Goal: Task Accomplishment & Management: Manage account settings

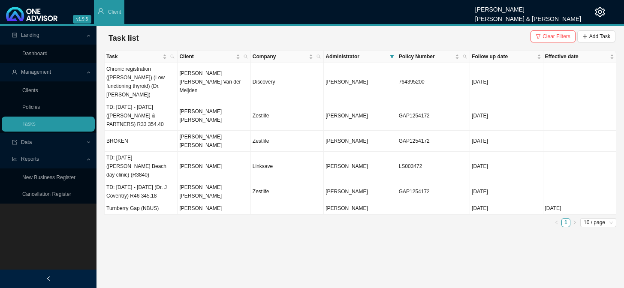
click at [34, 90] on link "Clients" at bounding box center [30, 90] width 16 height 6
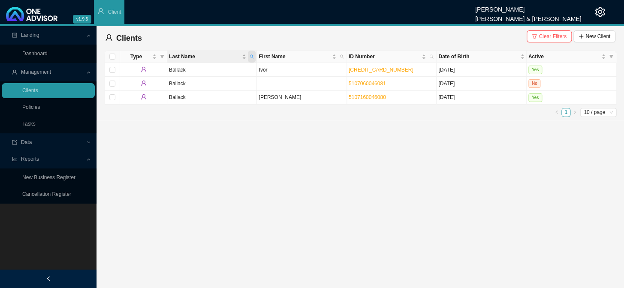
click at [251, 57] on icon "search" at bounding box center [252, 56] width 4 height 4
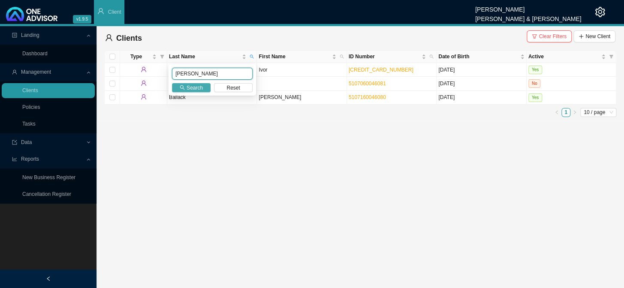
type input "[PERSON_NAME]"
click at [201, 87] on span "Search" at bounding box center [195, 88] width 16 height 9
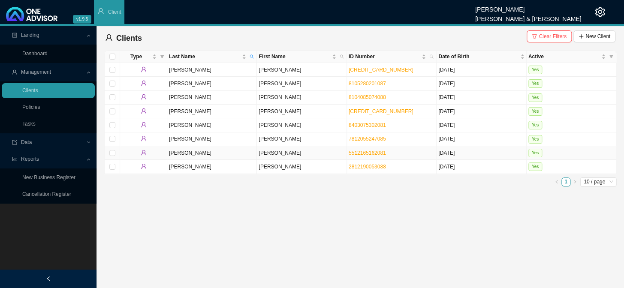
click at [265, 154] on td "[PERSON_NAME]" at bounding box center [302, 153] width 90 height 14
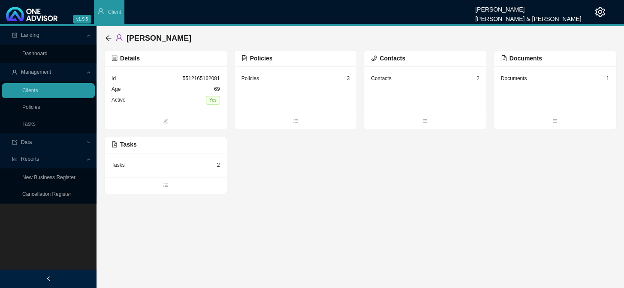
click at [211, 168] on div "Tasks 2" at bounding box center [165, 165] width 108 height 11
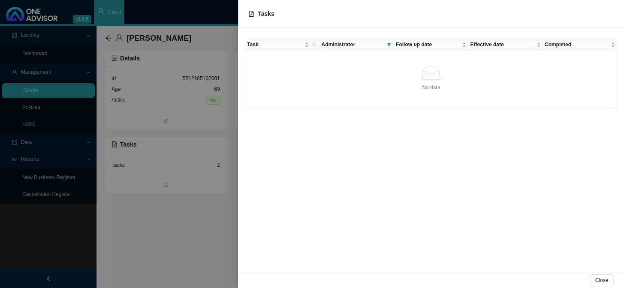
click at [395, 89] on div "No data" at bounding box center [431, 87] width 364 height 9
click at [207, 133] on div at bounding box center [312, 144] width 624 height 288
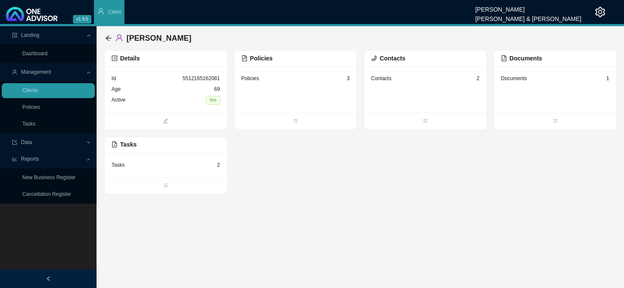
click at [211, 165] on div "Tasks 2" at bounding box center [165, 165] width 108 height 11
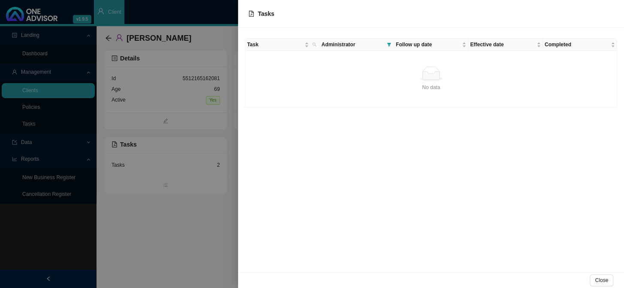
click at [371, 75] on div "No data" at bounding box center [431, 73] width 364 height 15
click at [254, 48] on span "Task" at bounding box center [275, 44] width 56 height 9
click at [148, 158] on div at bounding box center [312, 144] width 624 height 288
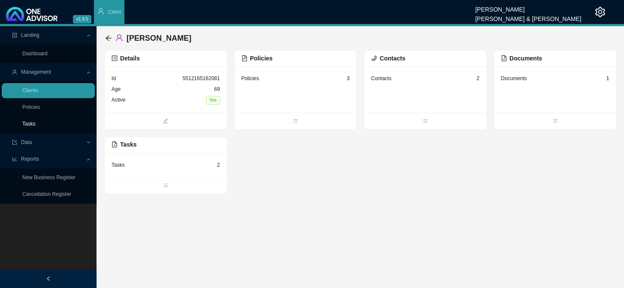
click at [32, 122] on link "Tasks" at bounding box center [28, 124] width 13 height 6
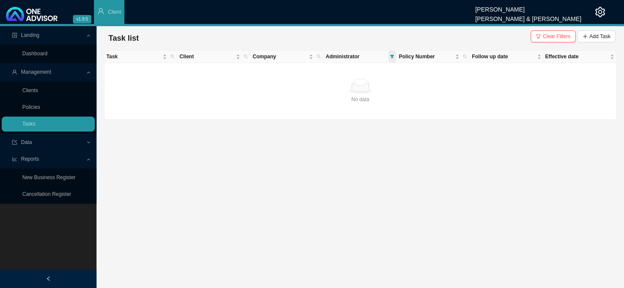
click at [393, 57] on icon "filter" at bounding box center [392, 56] width 4 height 4
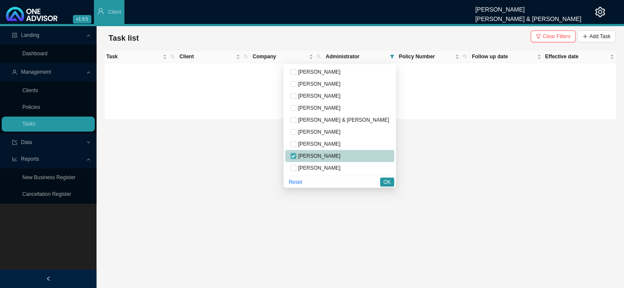
click at [296, 154] on input "checkbox" at bounding box center [293, 156] width 6 height 6
checkbox input "false"
click at [296, 143] on input "checkbox" at bounding box center [293, 144] width 6 height 6
checkbox input "true"
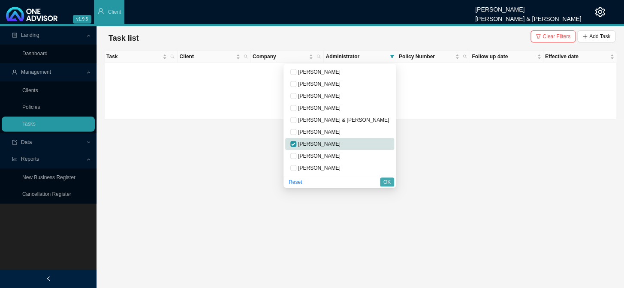
click at [388, 181] on span "OK" at bounding box center [386, 182] width 7 height 9
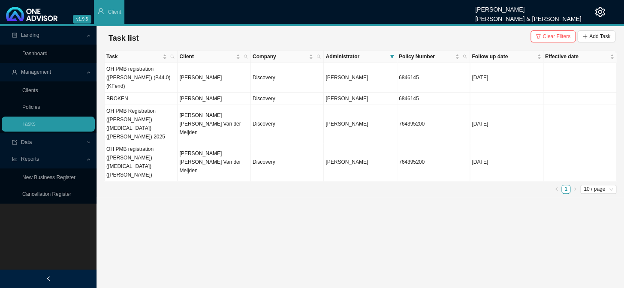
click at [260, 185] on ul "1 10 / page" at bounding box center [360, 189] width 512 height 9
click at [30, 87] on link "Clients" at bounding box center [30, 90] width 16 height 6
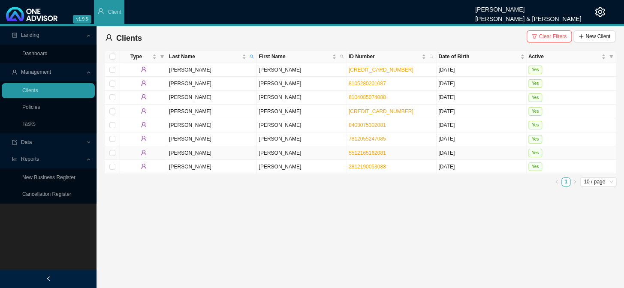
click at [269, 154] on td "[PERSON_NAME]" at bounding box center [302, 153] width 90 height 14
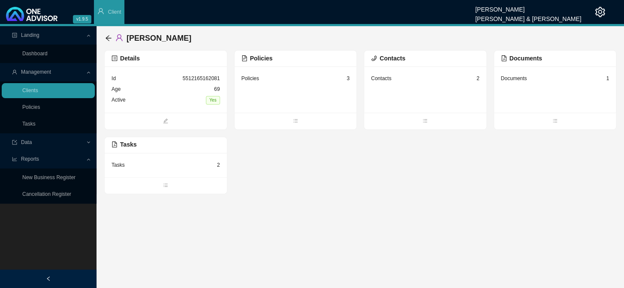
click at [129, 146] on span "Tasks" at bounding box center [123, 144] width 25 height 7
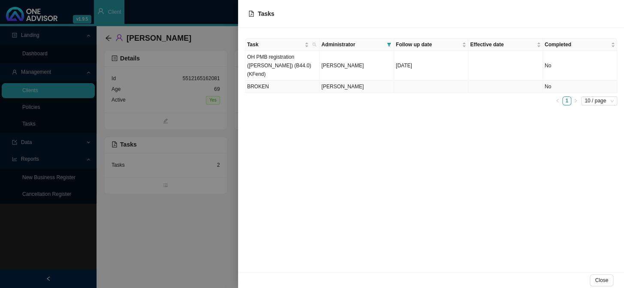
click at [257, 81] on td "BROKEN" at bounding box center [282, 87] width 74 height 12
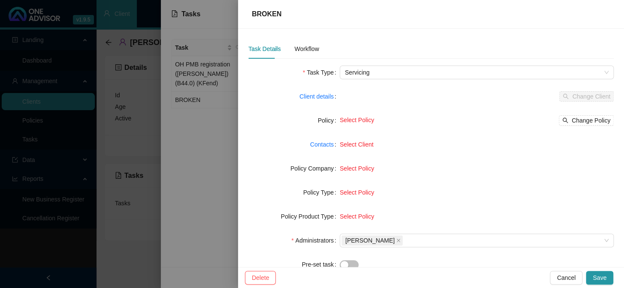
drag, startPoint x: 301, startPoint y: 98, endPoint x: 337, endPoint y: 76, distance: 42.5
click at [337, 76] on div at bounding box center [312, 144] width 624 height 288
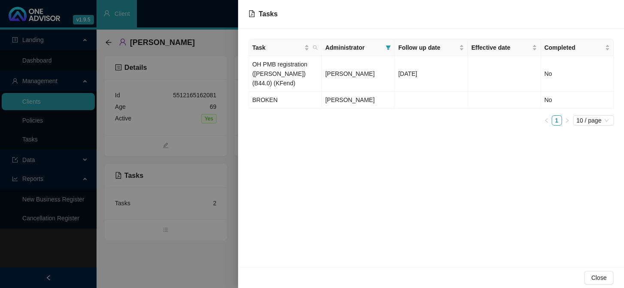
click at [210, 135] on div at bounding box center [312, 144] width 624 height 288
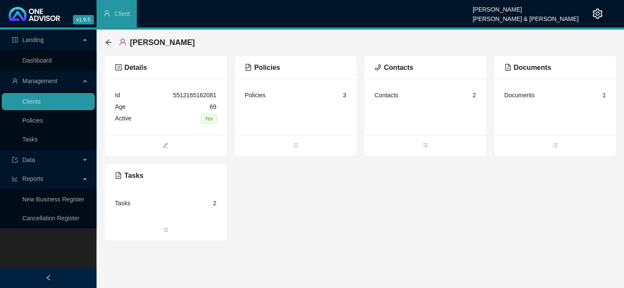
click at [322, 173] on div "Details Id 5512165162081 Age [DEMOGRAPHIC_DATA] Active Yes Policies Policies 3 …" at bounding box center [360, 148] width 512 height 186
click at [118, 205] on div "Tasks" at bounding box center [122, 203] width 15 height 9
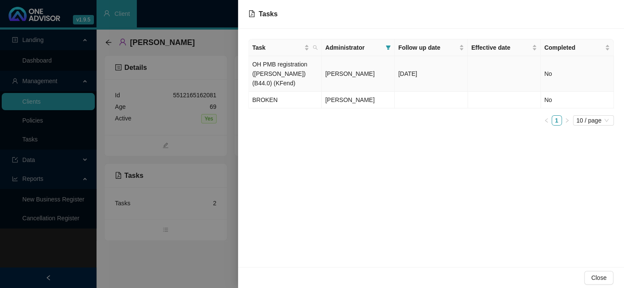
click at [287, 65] on td "OH PMB registration ([PERSON_NAME]) (B44.0) (KFend)" at bounding box center [285, 74] width 73 height 36
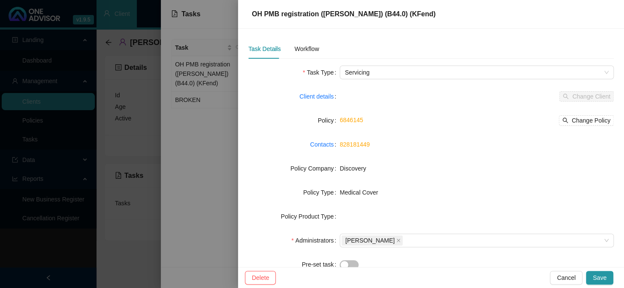
click at [340, 70] on div "Task Type" at bounding box center [293, 73] width 91 height 14
click at [302, 49] on div "Workflow" at bounding box center [306, 48] width 24 height 9
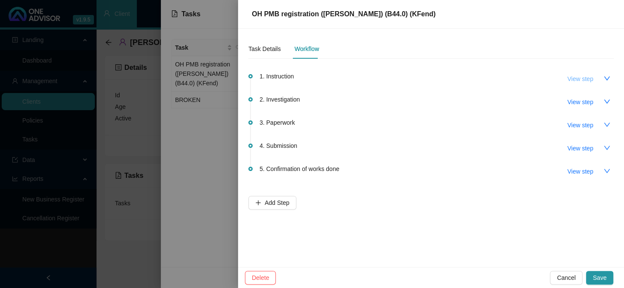
click at [599, 74] on button "View step" at bounding box center [579, 79] width 39 height 14
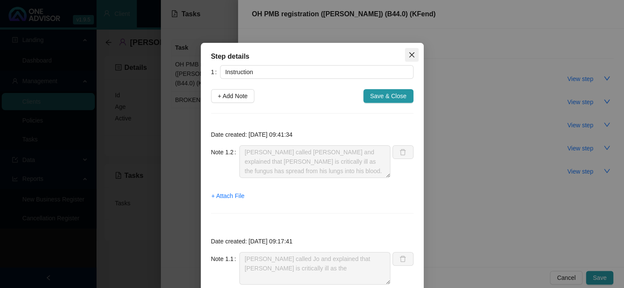
click at [408, 52] on icon "close" at bounding box center [411, 54] width 7 height 7
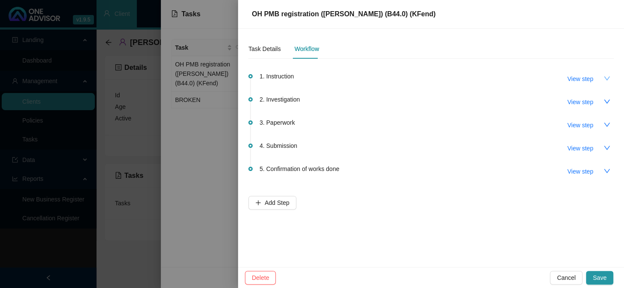
click at [608, 78] on icon "down" at bounding box center [606, 78] width 7 height 7
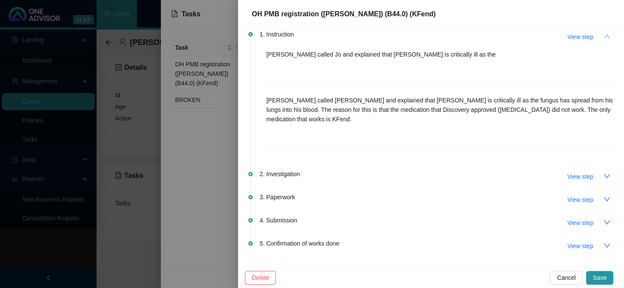
scroll to position [30, 0]
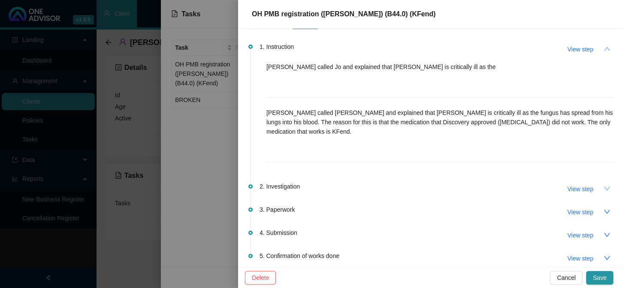
click at [603, 188] on icon "down" at bounding box center [606, 188] width 7 height 7
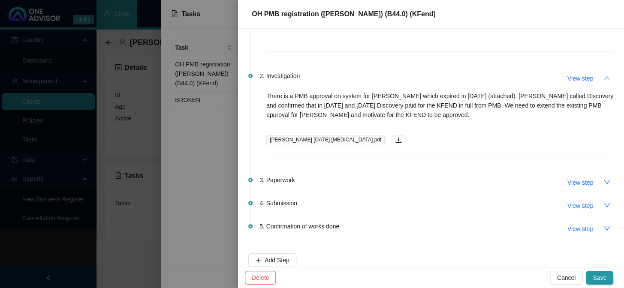
scroll to position [150, 0]
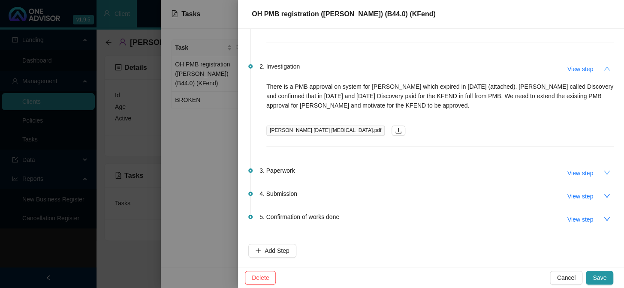
click at [603, 173] on icon "down" at bounding box center [606, 172] width 7 height 7
click at [577, 172] on span "View step" at bounding box center [580, 173] width 26 height 9
type input "Paperwork"
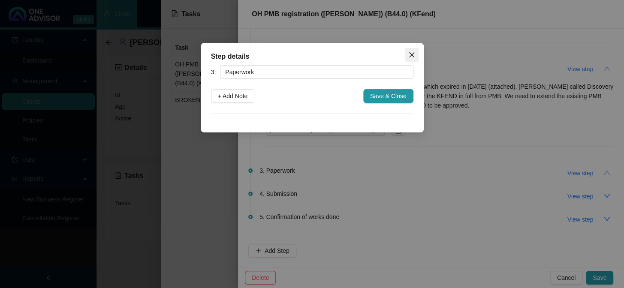
click at [412, 53] on icon "close" at bounding box center [411, 54] width 5 height 5
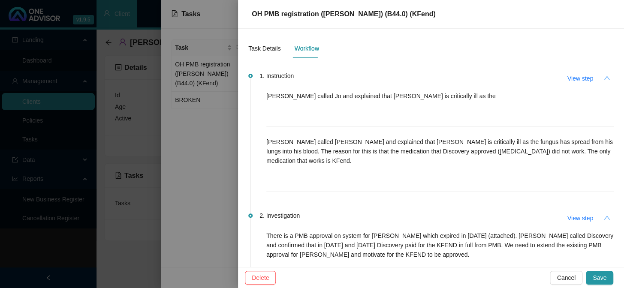
scroll to position [0, 0]
click at [218, 115] on div at bounding box center [312, 144] width 624 height 288
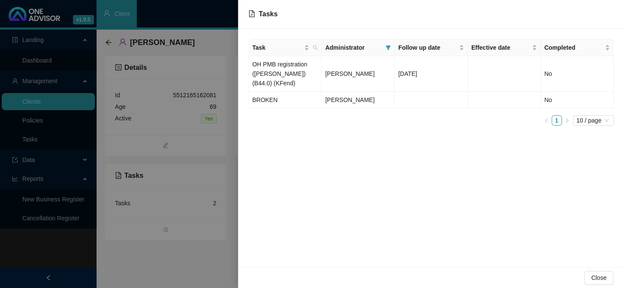
click at [207, 113] on div at bounding box center [312, 144] width 624 height 288
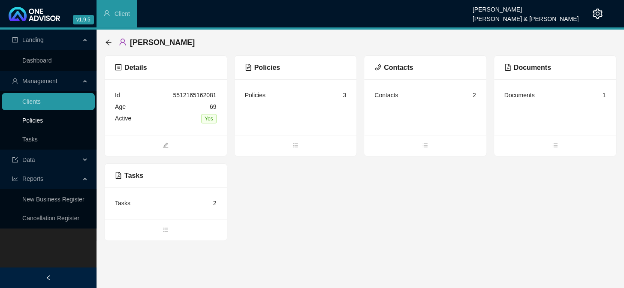
click at [39, 121] on link "Policies" at bounding box center [32, 120] width 21 height 7
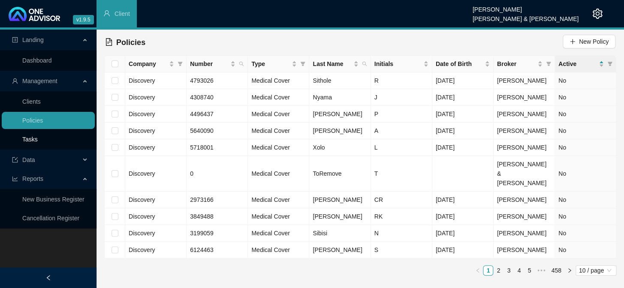
click at [38, 142] on link "Tasks" at bounding box center [29, 139] width 15 height 7
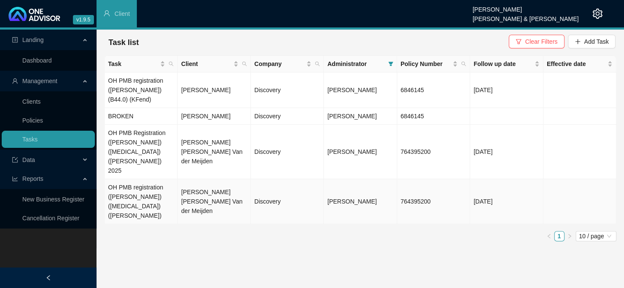
click at [211, 179] on td "[PERSON_NAME] [PERSON_NAME] Van der Meijden" at bounding box center [214, 201] width 73 height 45
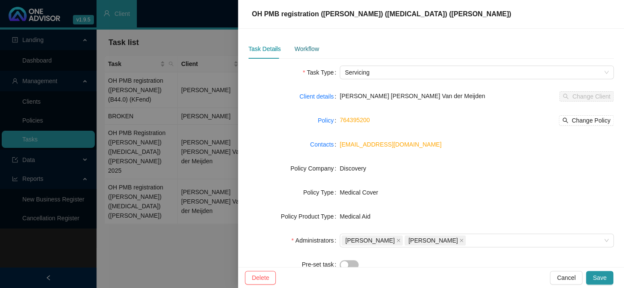
click at [313, 49] on div "Workflow" at bounding box center [306, 48] width 24 height 9
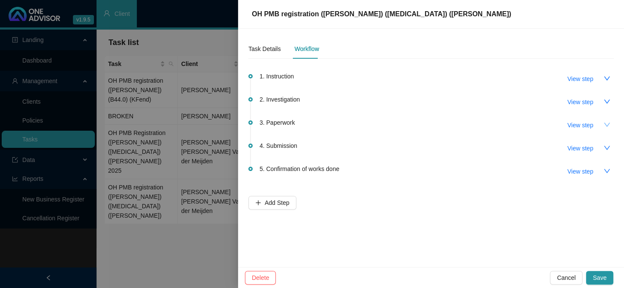
click at [604, 125] on icon "down" at bounding box center [606, 124] width 7 height 7
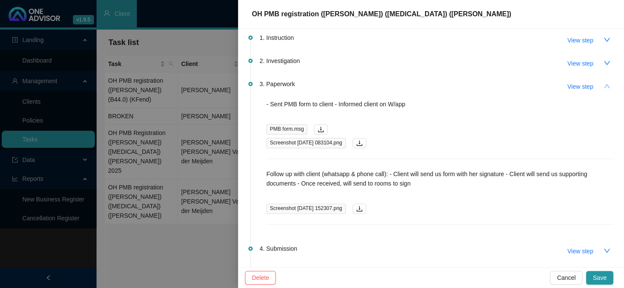
scroll to position [78, 0]
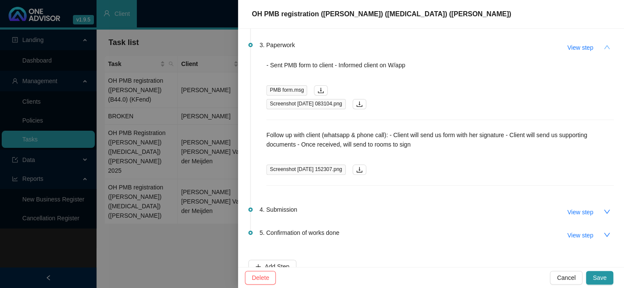
click at [604, 45] on icon "up" at bounding box center [607, 47] width 6 height 4
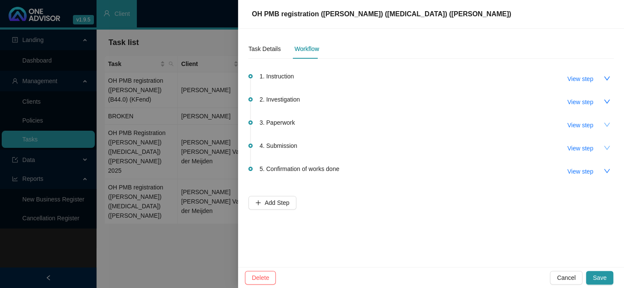
click at [606, 149] on icon "down" at bounding box center [607, 148] width 6 height 4
click at [200, 169] on div at bounding box center [312, 144] width 624 height 288
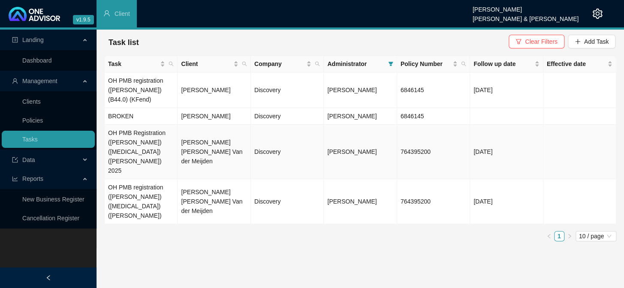
click at [196, 129] on td "[PERSON_NAME] [PERSON_NAME] Van der Meijden" at bounding box center [214, 152] width 73 height 54
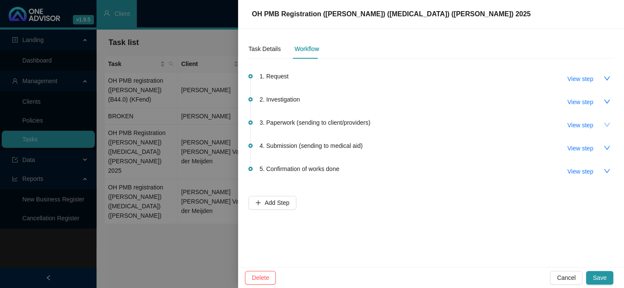
click at [606, 126] on icon "down" at bounding box center [607, 125] width 6 height 4
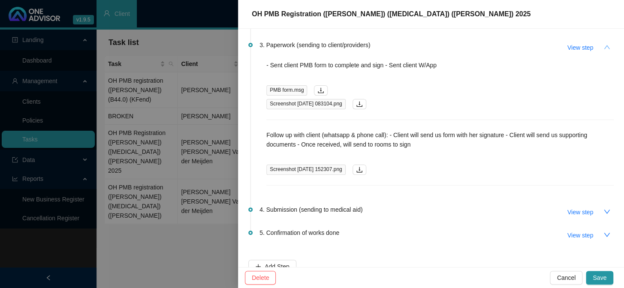
scroll to position [93, 0]
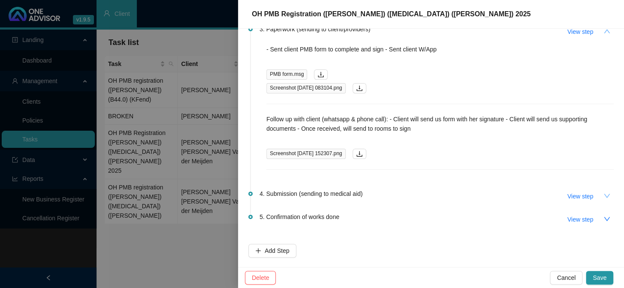
click at [603, 193] on icon "down" at bounding box center [606, 196] width 7 height 7
click at [566, 276] on span "Cancel" at bounding box center [566, 277] width 19 height 9
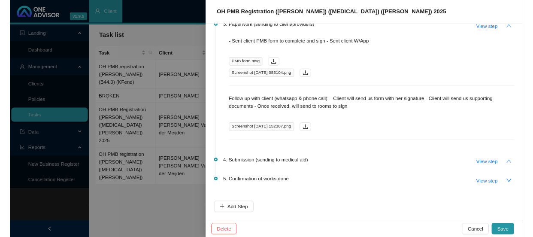
scroll to position [0, 0]
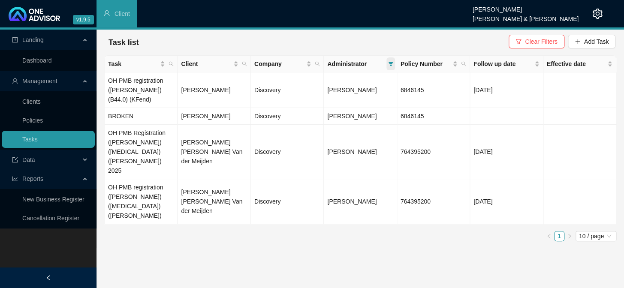
click at [391, 64] on icon "filter" at bounding box center [390, 63] width 5 height 5
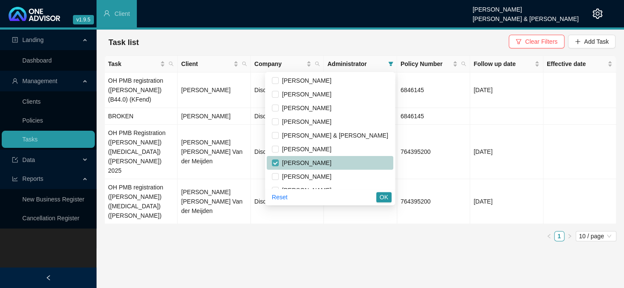
click at [279, 163] on input "checkbox" at bounding box center [275, 163] width 7 height 7
checkbox input "false"
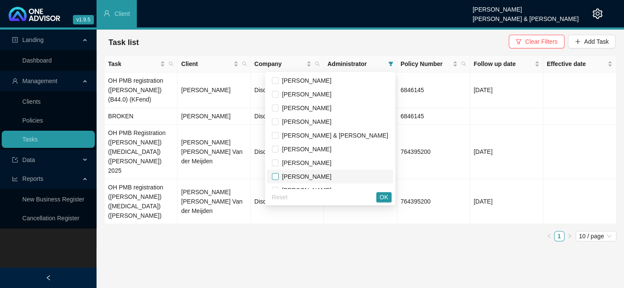
click at [279, 175] on input "checkbox" at bounding box center [275, 176] width 7 height 7
checkbox input "true"
click at [385, 198] on span "OK" at bounding box center [383, 197] width 9 height 9
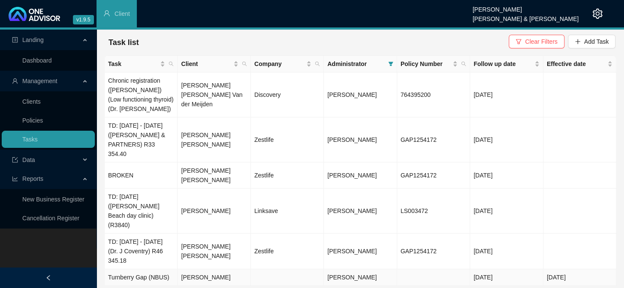
click at [218, 269] on td "[PERSON_NAME]" at bounding box center [214, 277] width 73 height 17
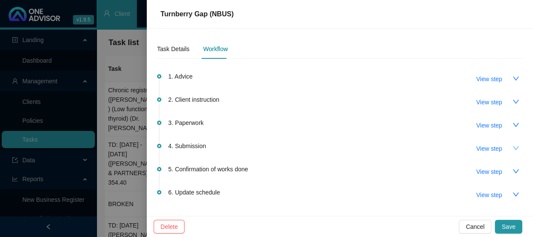
click at [512, 146] on icon "down" at bounding box center [515, 148] width 7 height 7
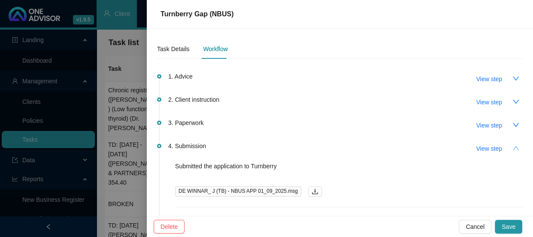
click at [512, 146] on icon "up" at bounding box center [515, 148] width 7 height 7
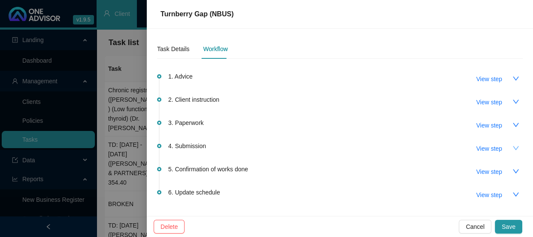
click at [512, 148] on icon "down" at bounding box center [515, 148] width 6 height 4
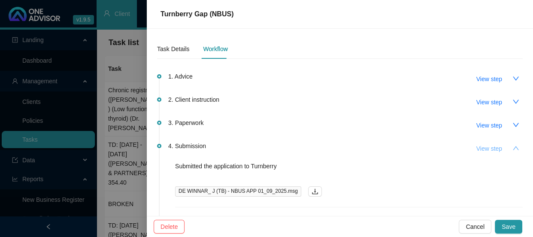
click at [486, 149] on span "View step" at bounding box center [489, 148] width 26 height 9
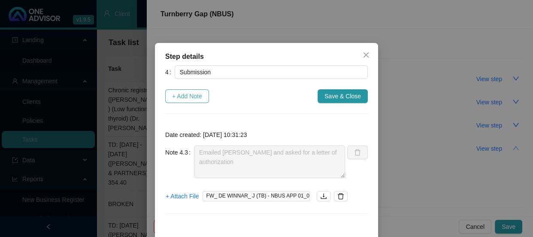
click at [192, 95] on span "+ Add Note" at bounding box center [187, 95] width 30 height 9
type textarea "Emailed [PERSON_NAME] and asked for a letter of authorization"
type textarea "A Letter of Authorization from the bank holder has been requested"
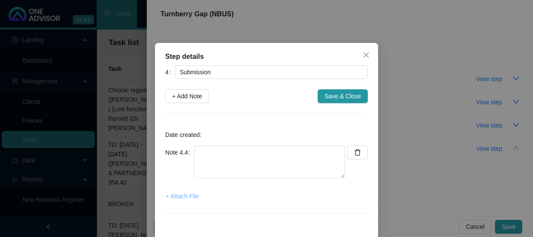
click at [188, 199] on span "+ Attach File" at bounding box center [182, 195] width 33 height 9
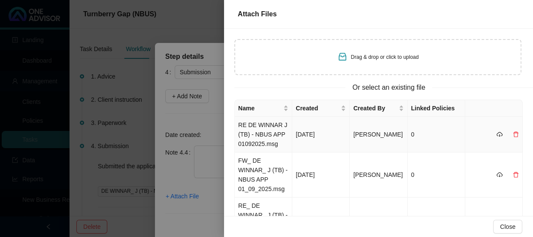
click at [263, 136] on td "RE DE WINNAR J (TB) - NBUS APP 01092025.msg" at bounding box center [263, 135] width 57 height 36
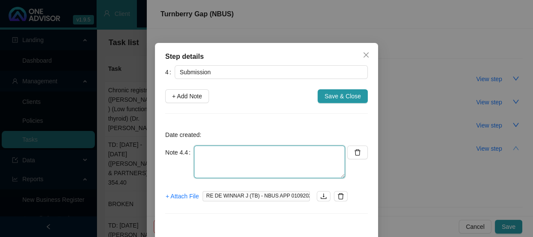
click at [215, 156] on textarea at bounding box center [269, 161] width 151 height 33
click at [199, 149] on textarea at bounding box center [269, 161] width 151 height 33
type textarea "j"
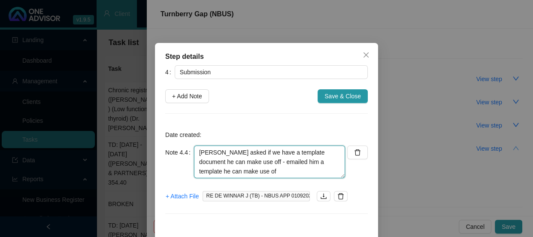
type textarea "[PERSON_NAME] asked if we have a template document he can make use off - emaile…"
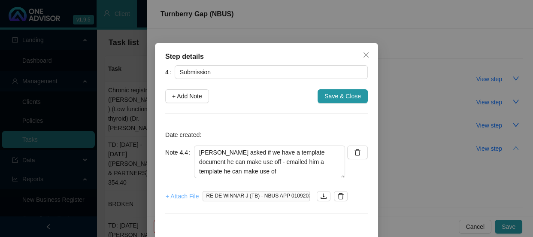
click at [179, 197] on span "+ Attach File" at bounding box center [182, 195] width 33 height 9
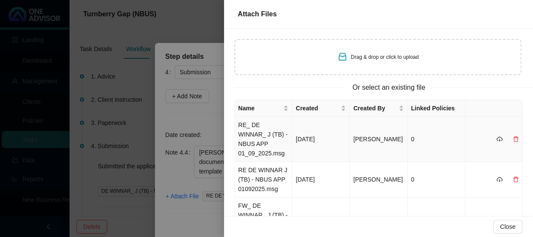
click at [407, 130] on td "0" at bounding box center [435, 139] width 57 height 45
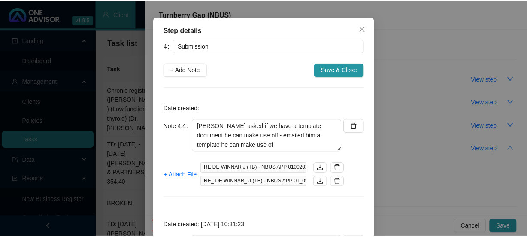
scroll to position [39, 0]
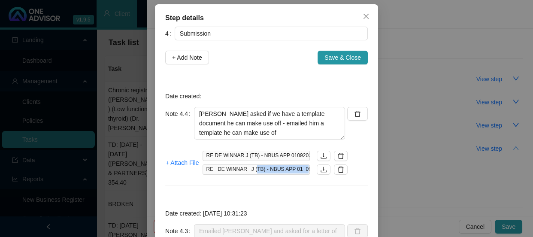
drag, startPoint x: 297, startPoint y: 168, endPoint x: 249, endPoint y: 165, distance: 48.1
click at [249, 165] on span "RE_ DE WINNAR_ J (TB) - NBUS APP 01_09_2025.msg" at bounding box center [255, 169] width 107 height 10
click at [304, 169] on span "RE_ DE WINNAR_ J (TB) - NBUS APP 01_09_2025.msg" at bounding box center [255, 169] width 107 height 10
click at [295, 165] on span "RE_ DE WINNAR_ J (TB) - NBUS APP 01_09_2025.msg" at bounding box center [255, 169] width 107 height 10
click at [298, 168] on span "RE_ DE WINNAR_ J (TB) - NBUS APP 01_09_2025.msg" at bounding box center [255, 169] width 107 height 10
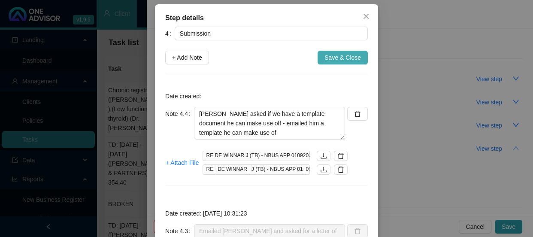
click at [328, 55] on span "Save & Close" at bounding box center [342, 57] width 36 height 9
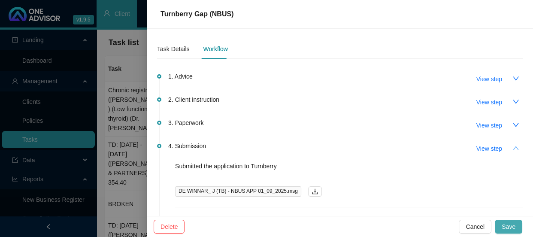
click at [510, 224] on span "Save" at bounding box center [508, 226] width 14 height 9
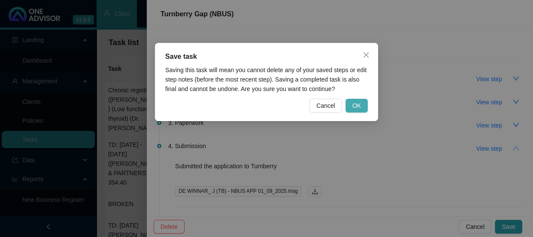
click at [355, 104] on span "OK" at bounding box center [356, 105] width 9 height 9
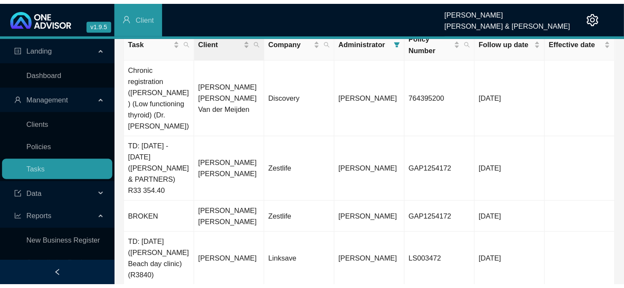
scroll to position [0, 0]
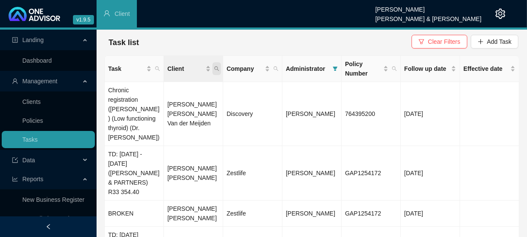
click at [218, 72] on span "Client" at bounding box center [216, 68] width 9 height 13
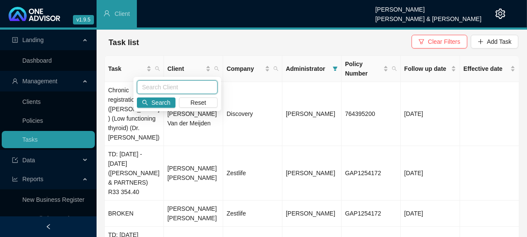
click at [181, 85] on input "text" at bounding box center [177, 87] width 81 height 14
type input "[PERSON_NAME]"
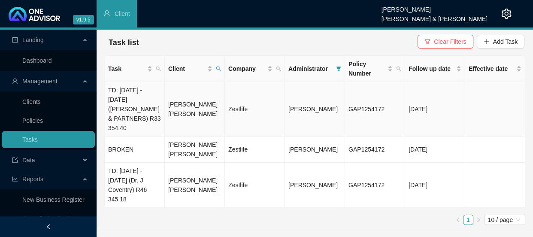
click at [180, 108] on td "[PERSON_NAME] [PERSON_NAME]" at bounding box center [195, 109] width 60 height 54
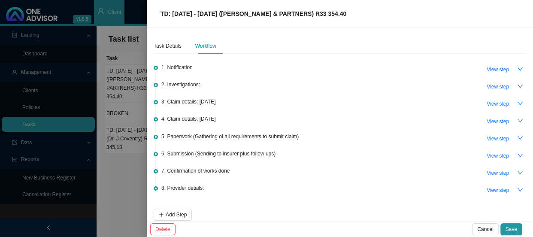
click at [142, 112] on div at bounding box center [266, 118] width 533 height 237
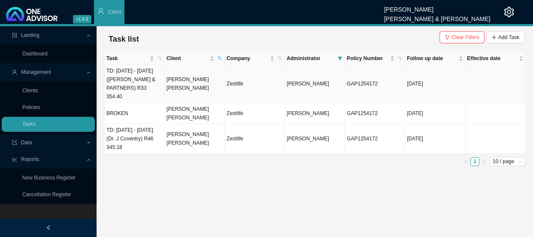
click at [152, 86] on td "TD: [DATE] - [DATE] ([PERSON_NAME] & PARTNERS) R33 354.40" at bounding box center [135, 84] width 60 height 38
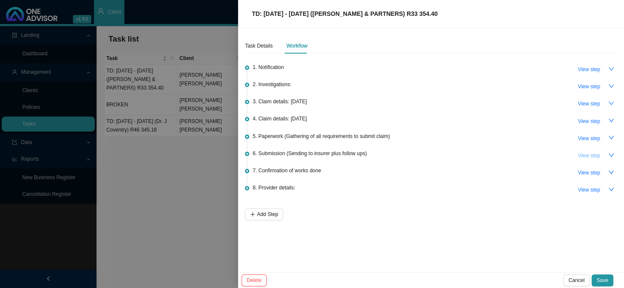
click at [593, 152] on span "View step" at bounding box center [589, 155] width 22 height 9
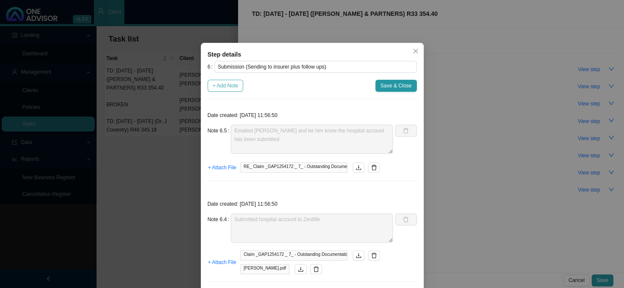
click at [229, 87] on span "+ Add Note" at bounding box center [226, 85] width 26 height 9
type textarea "Emailed [PERSON_NAME] and let him know the hospital account has been submitted"
type textarea "Submitted hospital account to Zestlife"
type textarea "Received the hospital account"
type textarea "Zestlife have requested the hospital account [PERSON_NAME] has requested the ac…"
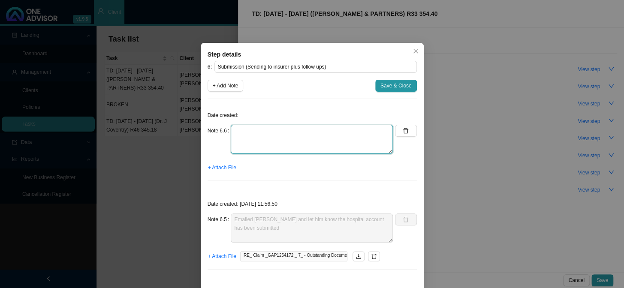
click at [280, 133] on textarea at bounding box center [312, 139] width 162 height 29
type textarea "Phoned lib, spoke"
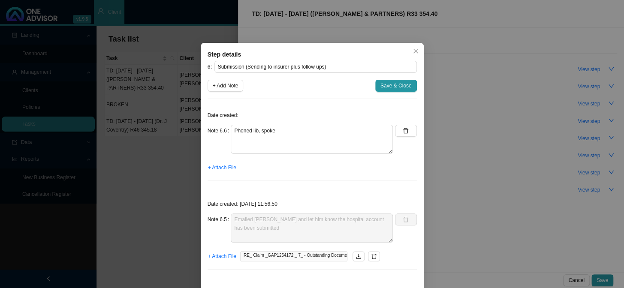
click at [347, 25] on div "Step details 6 Submission (Sending to insurer plus follow ups) + Add Note Save …" at bounding box center [312, 144] width 624 height 288
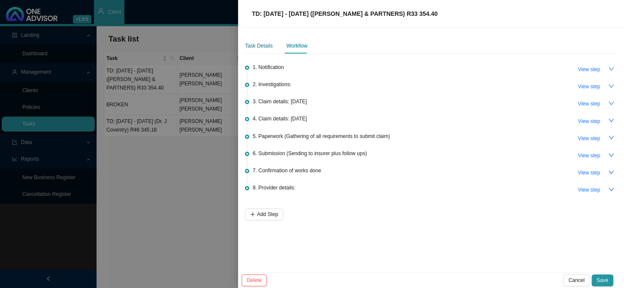
click at [248, 44] on div "Task Details" at bounding box center [259, 46] width 28 height 9
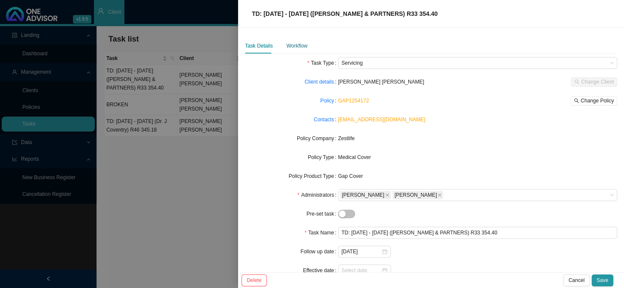
click at [296, 47] on div "Workflow" at bounding box center [296, 46] width 21 height 9
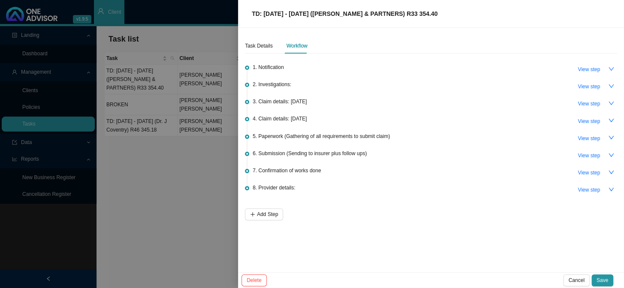
click at [372, 156] on div "6. Submission (Sending to insurer plus follow ups) View step" at bounding box center [435, 155] width 364 height 13
click at [584, 152] on span "View step" at bounding box center [589, 155] width 22 height 9
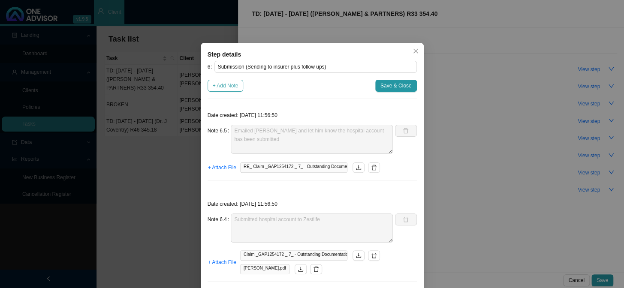
click at [232, 86] on span "+ Add Note" at bounding box center [226, 85] width 26 height 9
type textarea "Emailed [PERSON_NAME] and let him know the hospital account has been submitted"
type textarea "Submitted hospital account to Zestlife"
type textarea "Received the hospital account"
type textarea "Zestlife have requested the hospital account [PERSON_NAME] has requested the ac…"
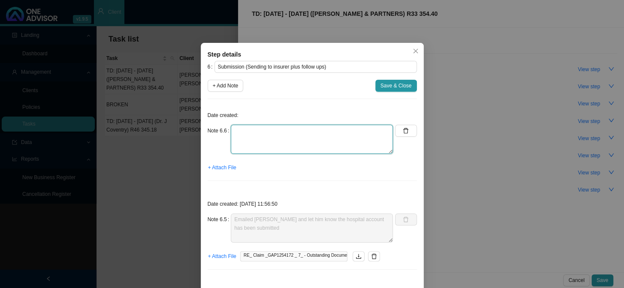
click at [253, 131] on textarea at bounding box center [312, 139] width 162 height 29
type textarea "p"
click at [231, 138] on textarea "Phoned LIB, spoke to the claim has been received and there is no outstanding do…" at bounding box center [312, 139] width 162 height 29
click at [385, 140] on textarea "Phoned LIB, spoke to The claim has been received and there is no outstanding do…" at bounding box center [312, 139] width 162 height 29
drag, startPoint x: 322, startPoint y: 139, endPoint x: 296, endPoint y: 137, distance: 26.7
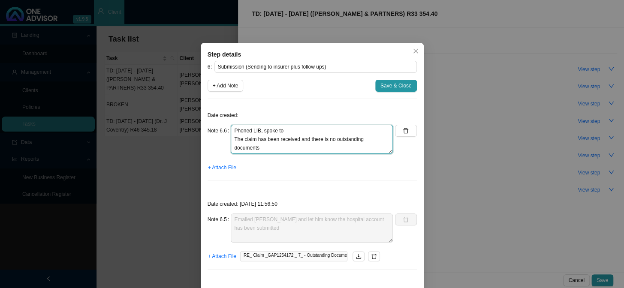
click at [296, 137] on textarea "Phoned LIB, spoke to The claim has been received and there is no outstanding do…" at bounding box center [312, 139] width 162 height 29
click at [232, 147] on textarea "Phoned LIB, spoke to The claim has been received no outstanding documents" at bounding box center [312, 139] width 162 height 29
click at [295, 147] on textarea "Phoned LIB, spoke to The claim has been received No outstanding documents" at bounding box center [312, 139] width 162 height 29
click at [296, 131] on textarea "Phoned LIB, spoke to The claim has been received No outstanding documents" at bounding box center [312, 139] width 162 height 29
click at [309, 149] on textarea "Phoned LIB, spoke to The claim has been received No outstanding documents" at bounding box center [312, 139] width 162 height 29
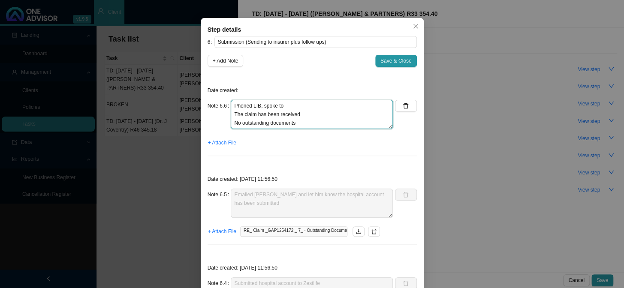
scroll to position [39, 0]
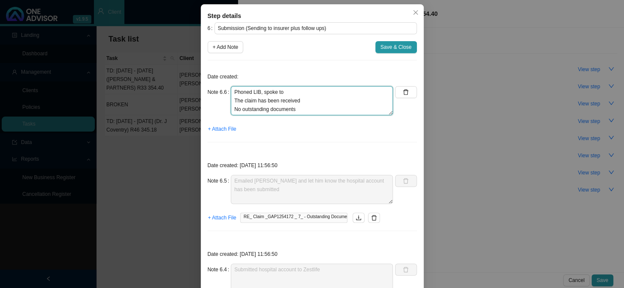
click at [300, 91] on textarea "Phoned LIB, spoke to The claim has been received No outstanding documents" at bounding box center [312, 100] width 162 height 29
click at [307, 108] on textarea "Phoned LIB, spoke to The claim has been received No outstanding documents" at bounding box center [312, 100] width 162 height 29
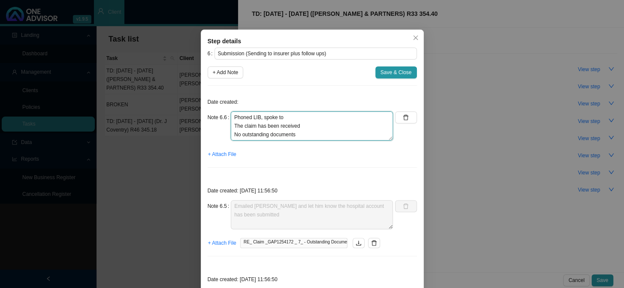
scroll to position [0, 0]
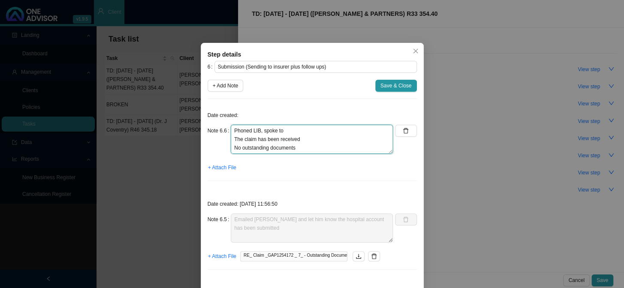
click at [293, 127] on textarea "Phoned LIB, spoke to The claim has been received No outstanding documents Claim…" at bounding box center [312, 139] width 162 height 29
drag, startPoint x: 376, startPoint y: 147, endPoint x: 229, endPoint y: 128, distance: 147.5
click at [231, 128] on textarea "Phoned LIB, spoke to [PERSON_NAME] The claim has been received No outstanding d…" at bounding box center [312, 139] width 162 height 29
type textarea "Phoned LIB, spoke to [PERSON_NAME] The claim has been received No outstanding d…"
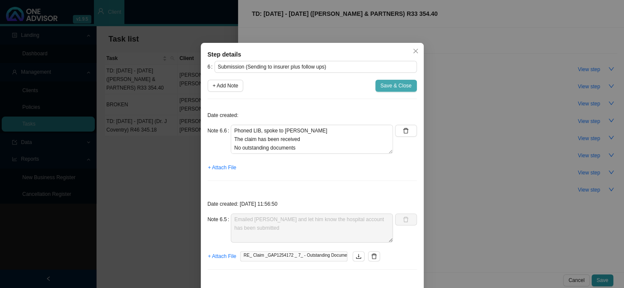
click at [381, 86] on span "Save & Close" at bounding box center [395, 85] width 31 height 9
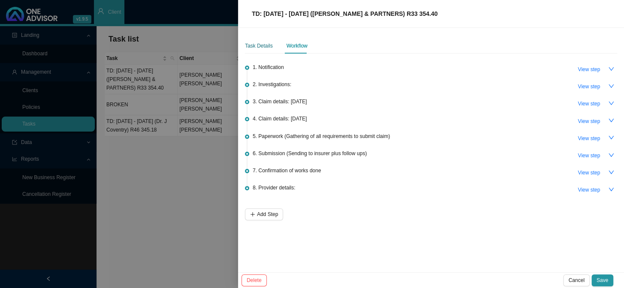
click at [260, 45] on div "Task Details" at bounding box center [259, 46] width 28 height 9
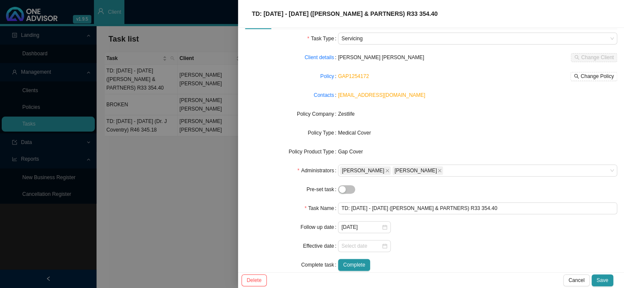
scroll to position [36, 0]
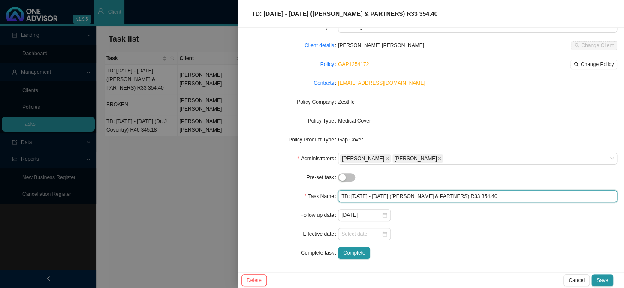
click at [498, 192] on input "TD: [DATE] - [DATE] ([PERSON_NAME] & PARTNERS) R33 354.40" at bounding box center [477, 196] width 279 height 12
type input "TD: [DATE] - [DATE] ([PERSON_NAME] & PARTNERS) R33 354.40 (#7)"
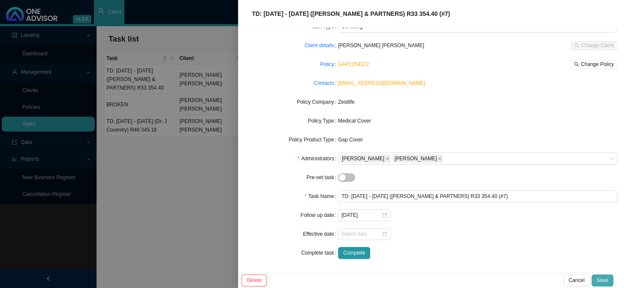
click at [606, 278] on span "Save" at bounding box center [602, 280] width 12 height 9
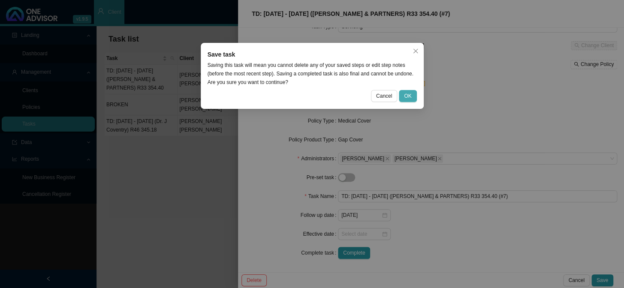
click at [409, 95] on span "OK" at bounding box center [407, 96] width 7 height 9
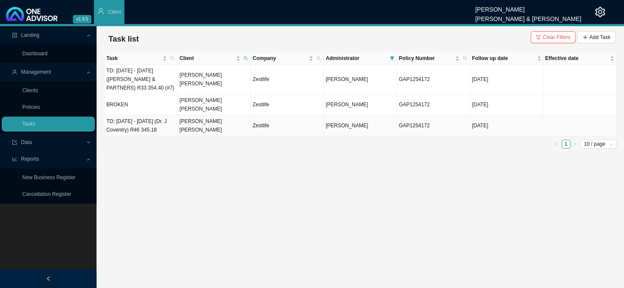
click at [148, 116] on td "TD: [DATE] - [DATE] (Dr. J Coventry) R46 345.18" at bounding box center [141, 125] width 73 height 21
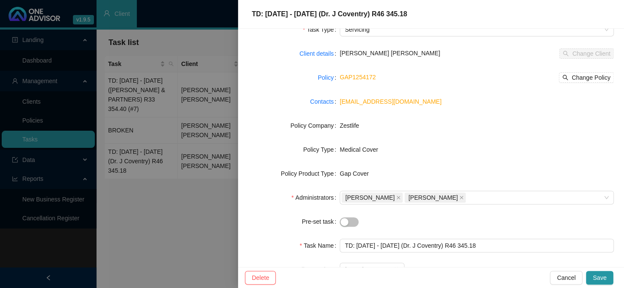
scroll to position [120, 0]
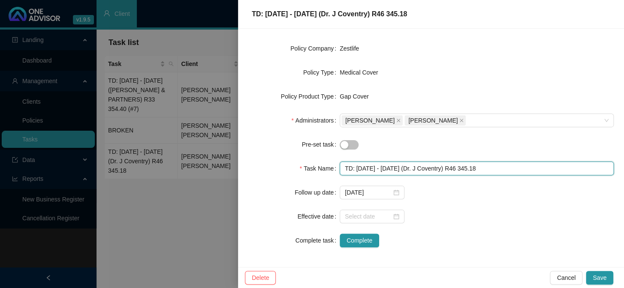
click at [503, 165] on input "TD: [DATE] - [DATE] (Dr. J Coventry) R46 345.18" at bounding box center [477, 169] width 274 height 14
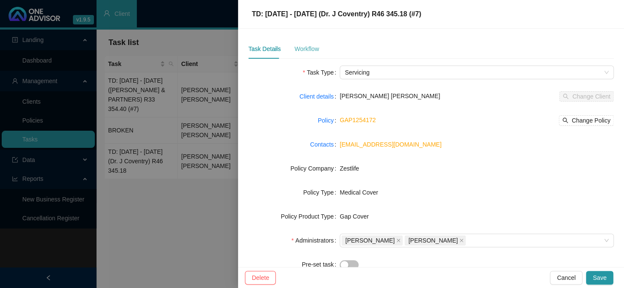
type input "TD: [DATE] - [DATE] (Dr. J Coventry) R46 345.18 (#7)"
click at [311, 51] on div "Workflow" at bounding box center [306, 48] width 24 height 9
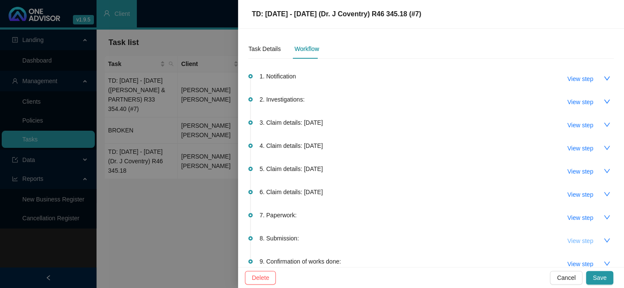
click at [570, 238] on span "View step" at bounding box center [580, 240] width 26 height 9
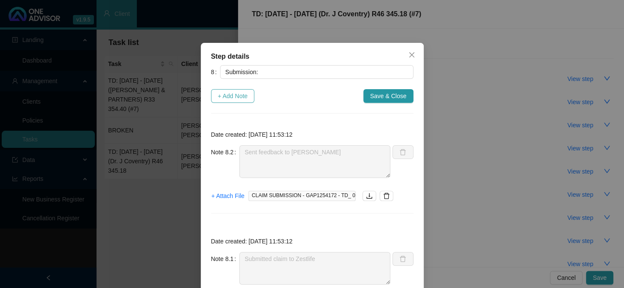
click at [231, 93] on span "+ Add Note" at bounding box center [233, 95] width 30 height 9
type textarea "Sent feedback to [PERSON_NAME]"
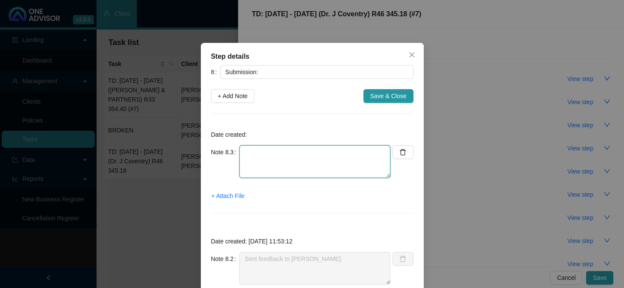
click at [264, 152] on textarea at bounding box center [314, 161] width 151 height 33
paste textarea "Phoned LIB, spoke to [PERSON_NAME] The claim has been received No outstanding d…"
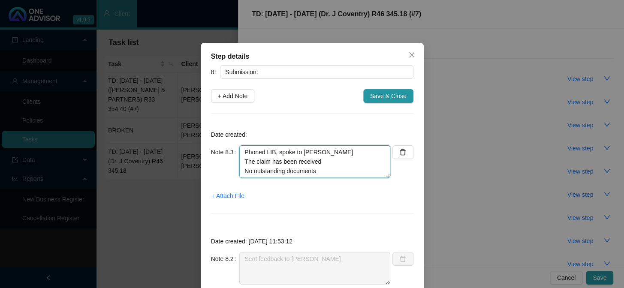
scroll to position [16, 0]
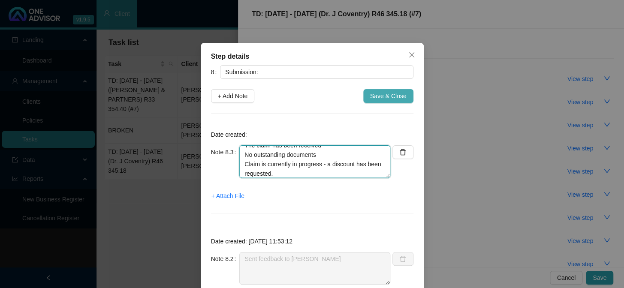
type textarea "Phoned LIB, spoke to [PERSON_NAME] The claim has been received No outstanding d…"
click at [379, 95] on span "Save & Close" at bounding box center [388, 95] width 36 height 9
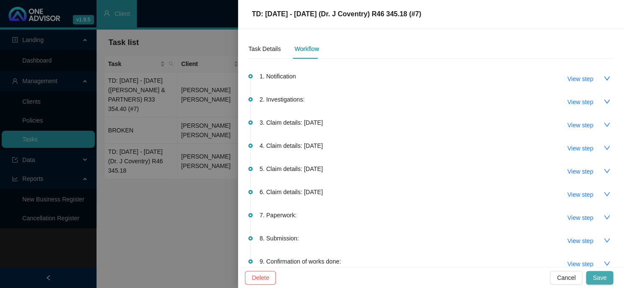
click at [599, 274] on span "Save" at bounding box center [600, 277] width 14 height 9
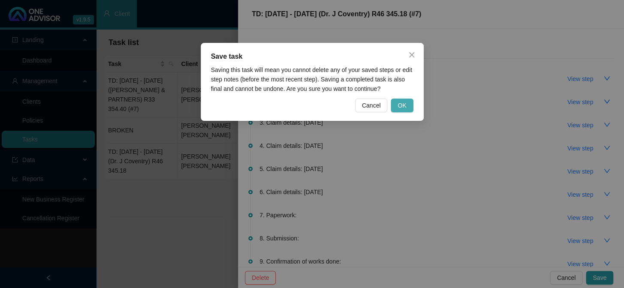
click at [402, 103] on span "OK" at bounding box center [402, 105] width 9 height 9
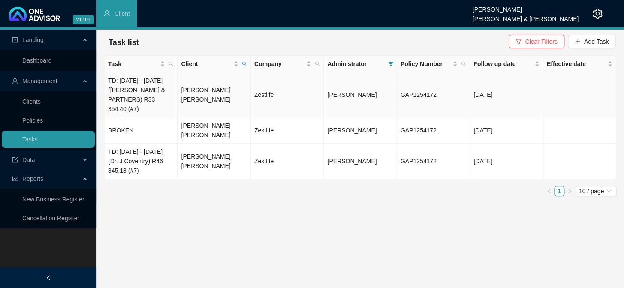
click at [148, 90] on td "TD: [DATE] - [DATE] ([PERSON_NAME] & PARTNERS) R33 354.40 (#7)" at bounding box center [141, 94] width 73 height 45
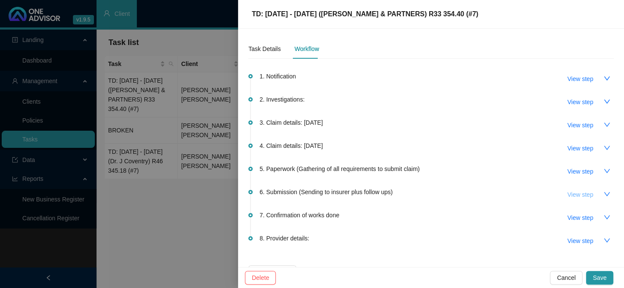
click at [590, 193] on button "View step" at bounding box center [579, 195] width 39 height 14
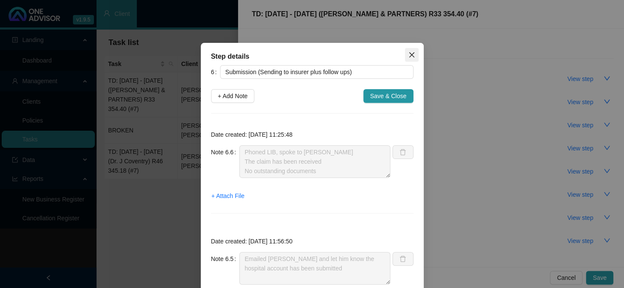
click at [411, 52] on icon "close" at bounding box center [411, 54] width 7 height 7
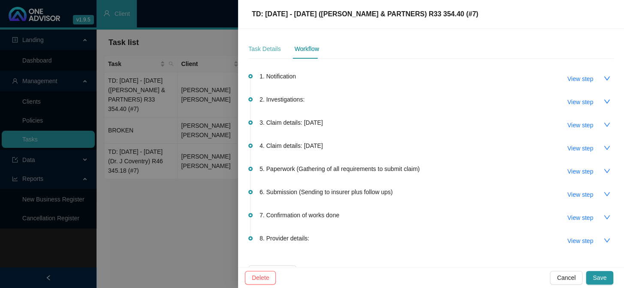
click at [263, 43] on div "Task Details" at bounding box center [264, 49] width 32 height 20
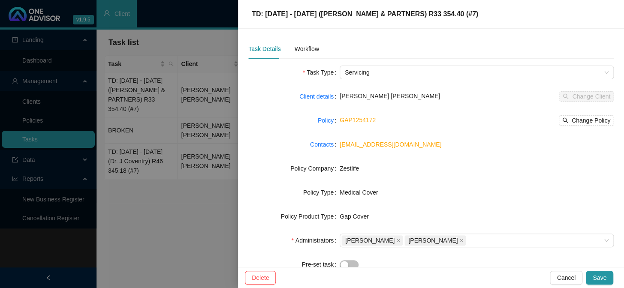
scroll to position [120, 0]
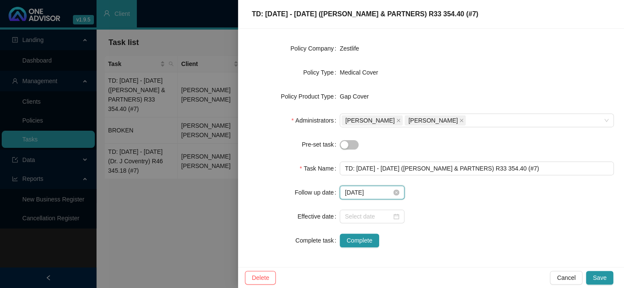
click at [374, 193] on input "[DATE]" at bounding box center [368, 192] width 47 height 9
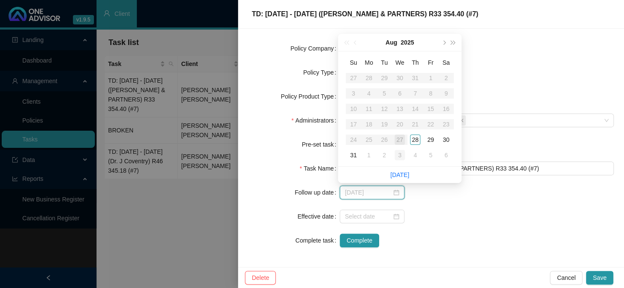
type input "[DATE]"
click at [400, 154] on div "3" at bounding box center [399, 155] width 10 height 10
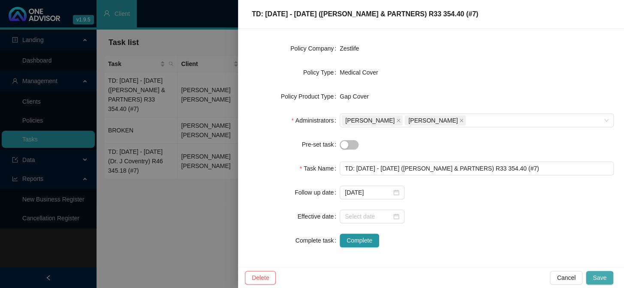
click at [599, 274] on span "Save" at bounding box center [600, 277] width 14 height 9
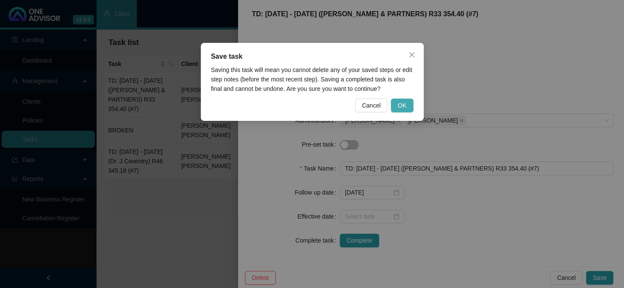
click at [403, 105] on span "OK" at bounding box center [402, 105] width 9 height 9
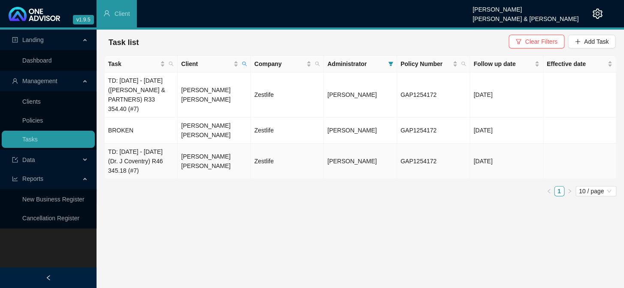
click at [163, 156] on td "TD: [DATE] - [DATE] (Dr. J Coventry) R46 345.18 (#7)" at bounding box center [141, 162] width 73 height 36
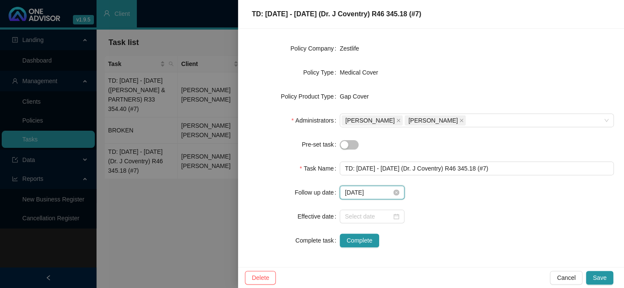
click at [379, 193] on input "[DATE]" at bounding box center [368, 192] width 47 height 9
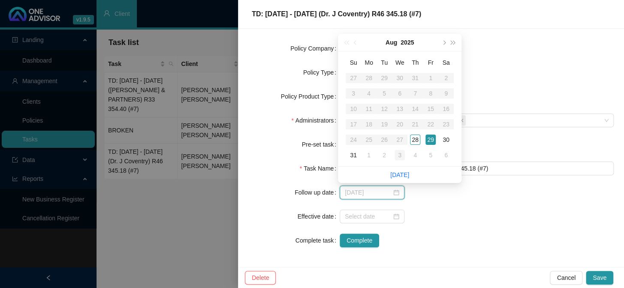
type input "[DATE]"
click at [398, 154] on div "3" at bounding box center [399, 155] width 10 height 10
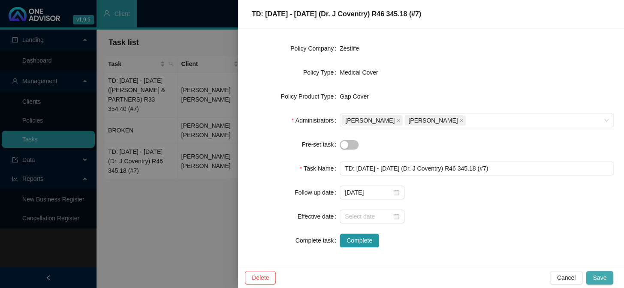
click at [606, 274] on button "Save" at bounding box center [599, 278] width 27 height 14
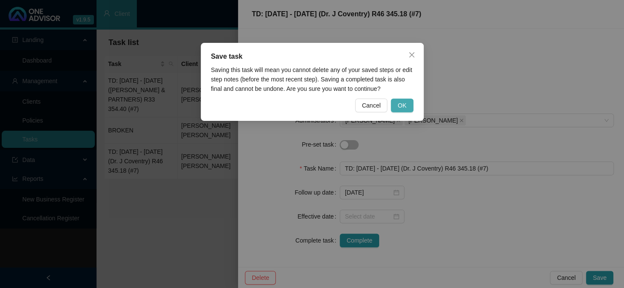
click at [399, 102] on span "OK" at bounding box center [402, 105] width 9 height 9
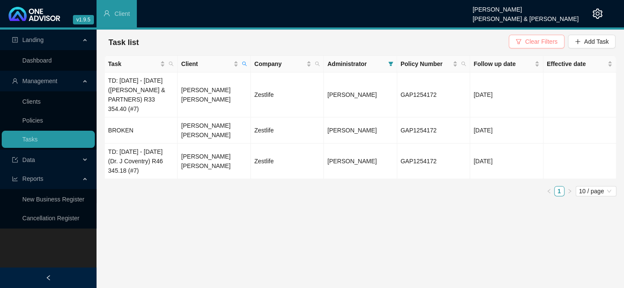
click at [533, 39] on span "Clear Filters" at bounding box center [541, 41] width 32 height 9
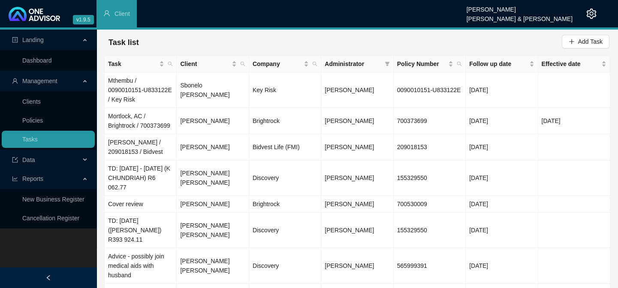
click at [376, 63] on span "Administrator" at bounding box center [353, 63] width 56 height 9
click at [387, 63] on icon "filter" at bounding box center [387, 64] width 5 height 4
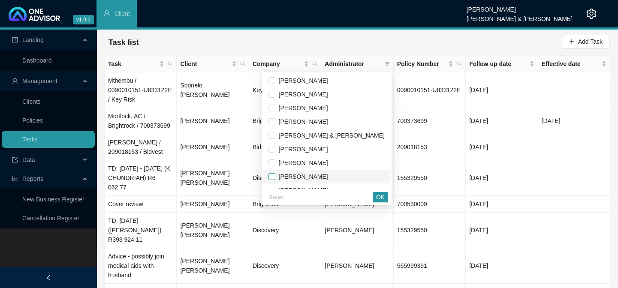
click at [275, 178] on input "checkbox" at bounding box center [271, 176] width 7 height 7
checkbox input "true"
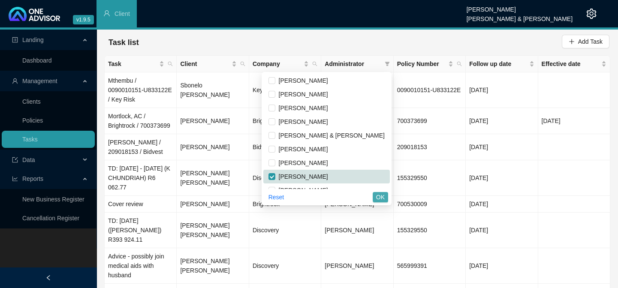
click at [380, 200] on span "OK" at bounding box center [380, 197] width 9 height 9
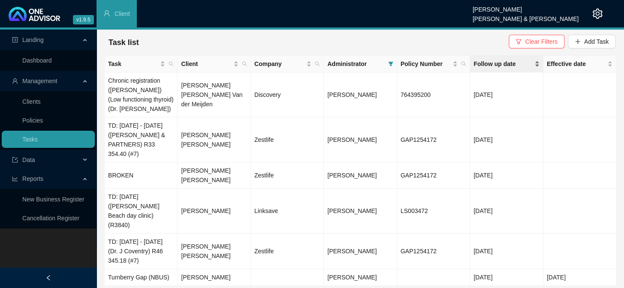
click at [514, 60] on span "Follow up date" at bounding box center [502, 63] width 59 height 9
